Goal: Information Seeking & Learning: Find specific fact

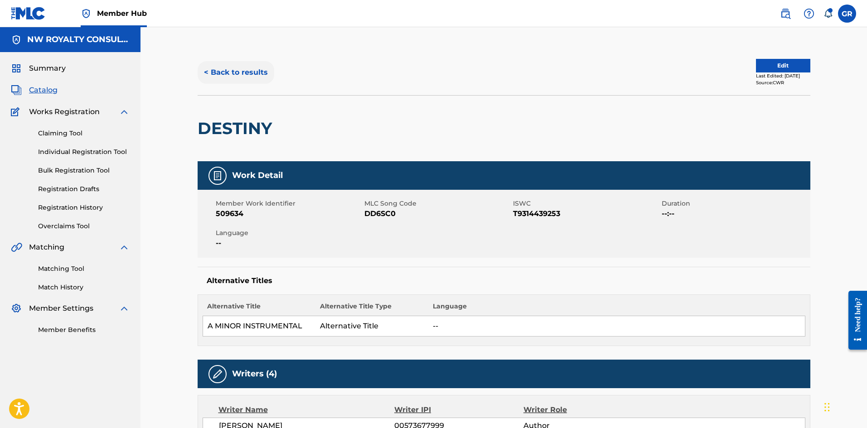
click at [229, 72] on button "< Back to results" at bounding box center [235, 72] width 77 height 23
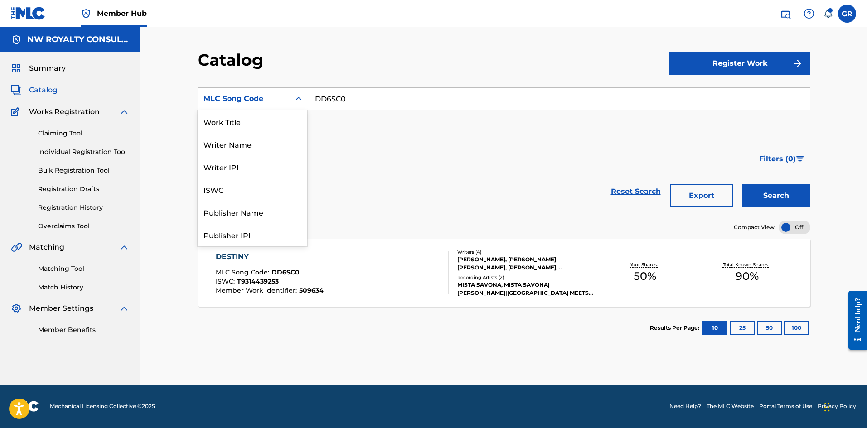
click at [263, 101] on div "MLC Song Code" at bounding box center [244, 98] width 82 height 11
click at [249, 118] on div "Work Title" at bounding box center [252, 121] width 109 height 23
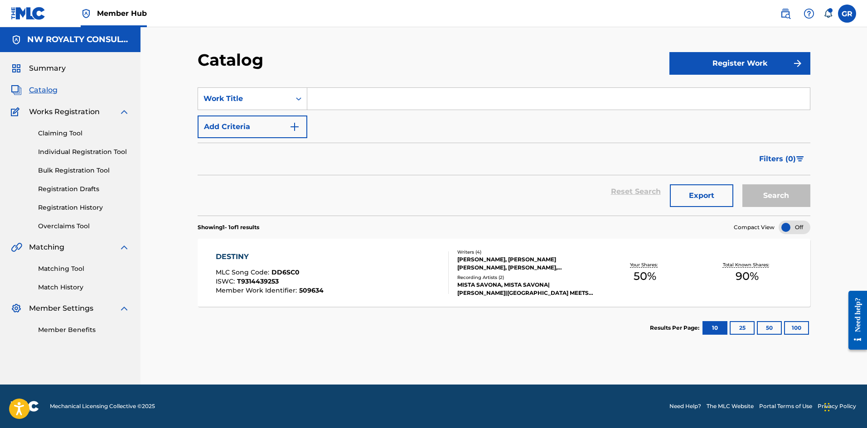
click at [345, 100] on input "Search Form" at bounding box center [558, 99] width 502 height 22
paste input "AS THE HOUR PASS BY"
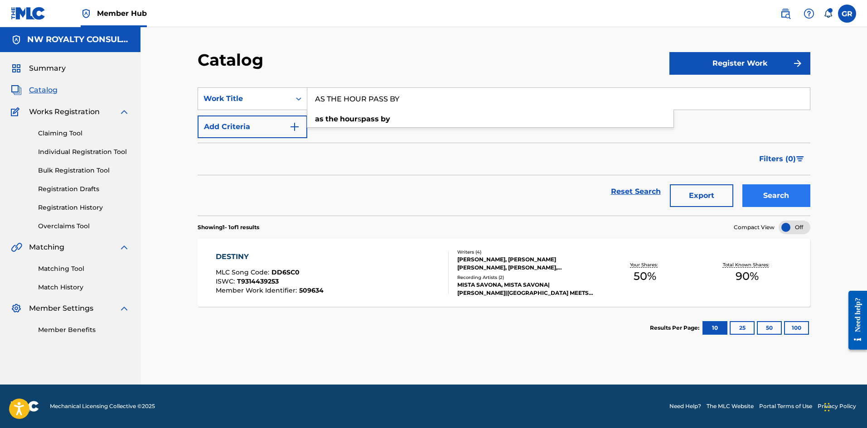
type input "AS THE HOUR PASS BY"
click at [777, 193] on button "Search" at bounding box center [776, 195] width 68 height 23
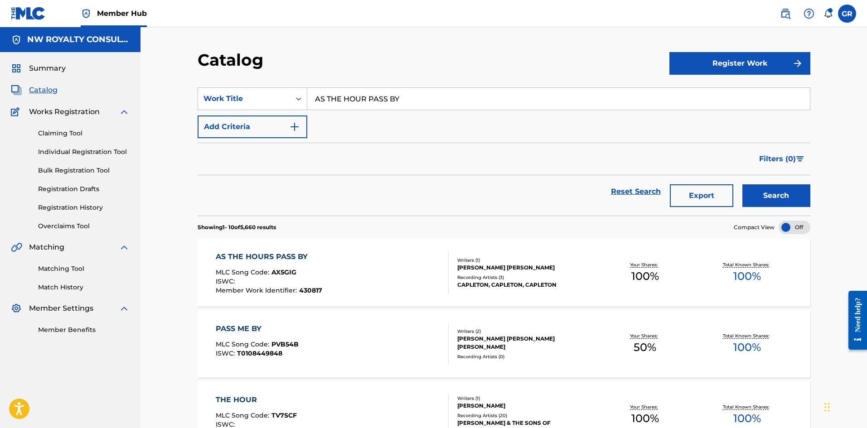
click at [265, 255] on div "AS THE HOURS PASS BY" at bounding box center [269, 256] width 106 height 11
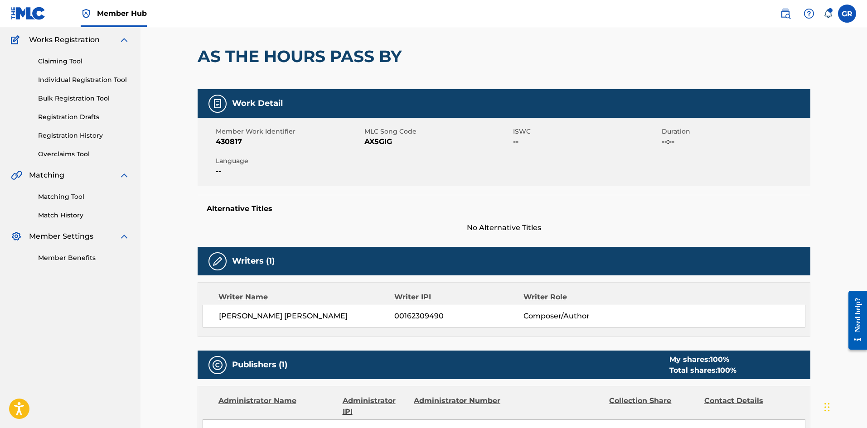
scroll to position [12, 0]
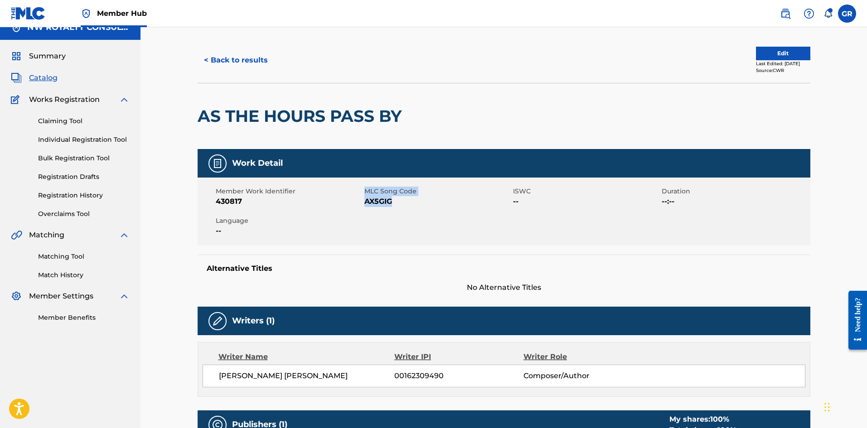
drag, startPoint x: 363, startPoint y: 201, endPoint x: 394, endPoint y: 201, distance: 30.8
click at [394, 201] on div "Member Work Identifier 430817 MLC Song Code AX5GIG ISWC -- Duration --:-- Langu…" at bounding box center [503, 212] width 612 height 68
click at [395, 201] on span "AX5GIG" at bounding box center [437, 201] width 146 height 11
drag, startPoint x: 395, startPoint y: 201, endPoint x: 364, endPoint y: 202, distance: 31.3
click at [364, 202] on span "AX5GIG" at bounding box center [437, 201] width 146 height 11
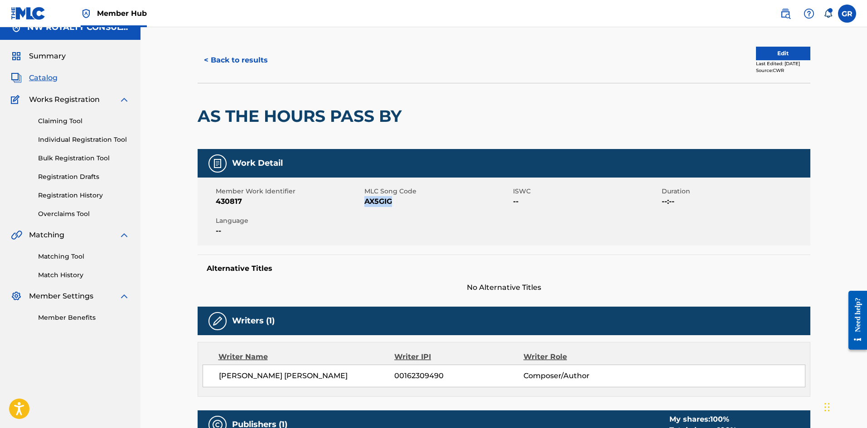
copy span "AX5GIG"
